Goal: Task Accomplishment & Management: Manage account settings

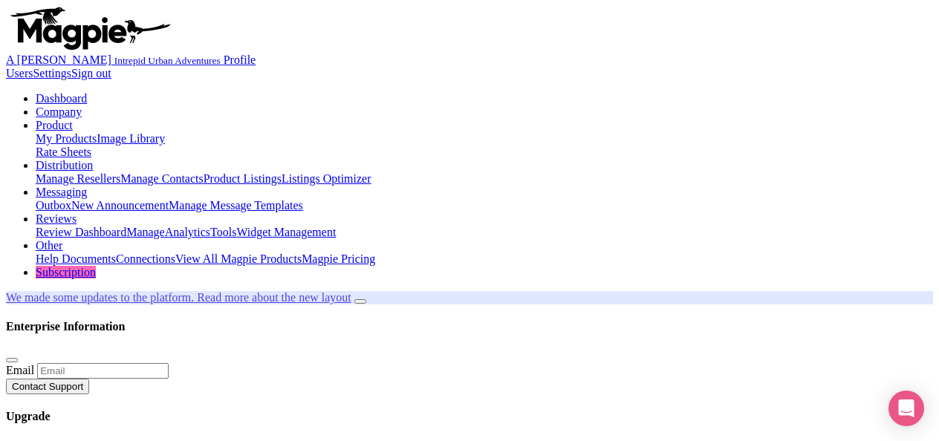
click at [120, 172] on link "Manage Resellers" at bounding box center [78, 178] width 85 height 13
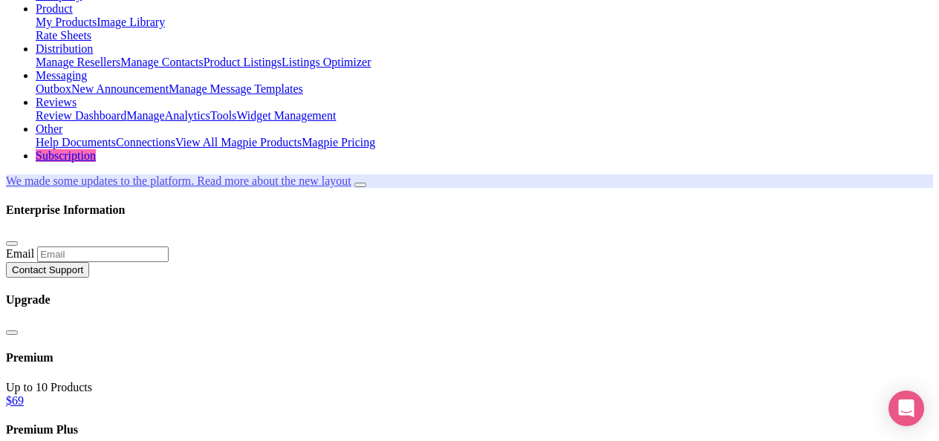
scroll to position [74, 0]
